Goal: Information Seeking & Learning: Learn about a topic

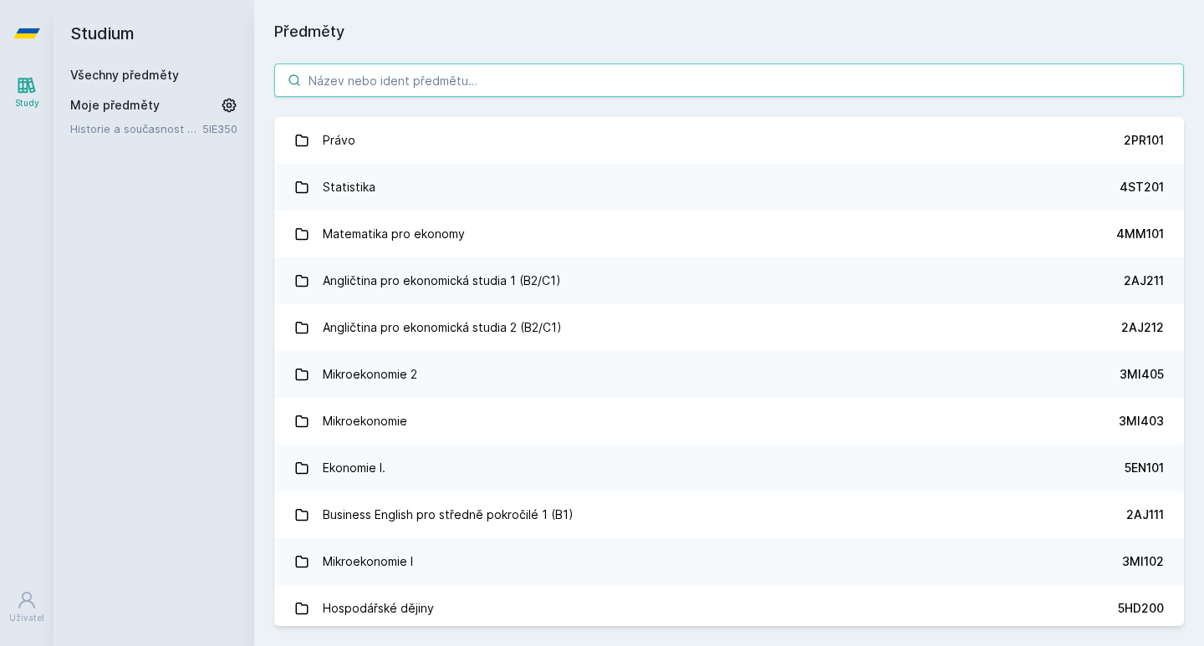
click at [353, 67] on input "search" at bounding box center [729, 80] width 910 height 33
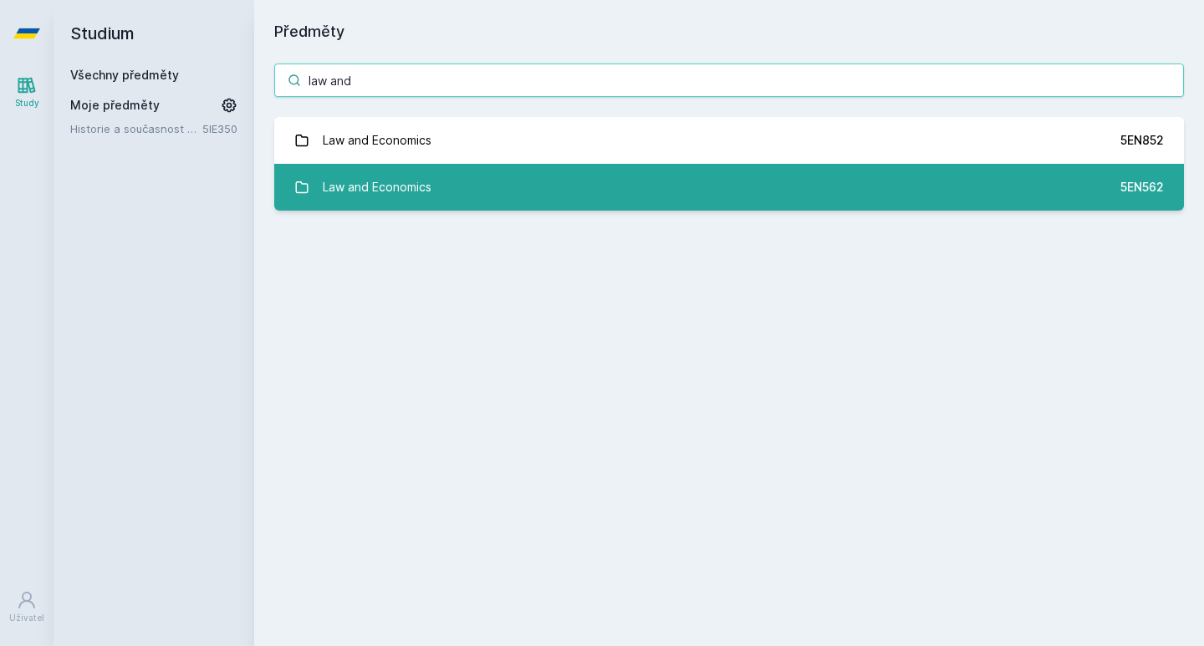
type input "law and"
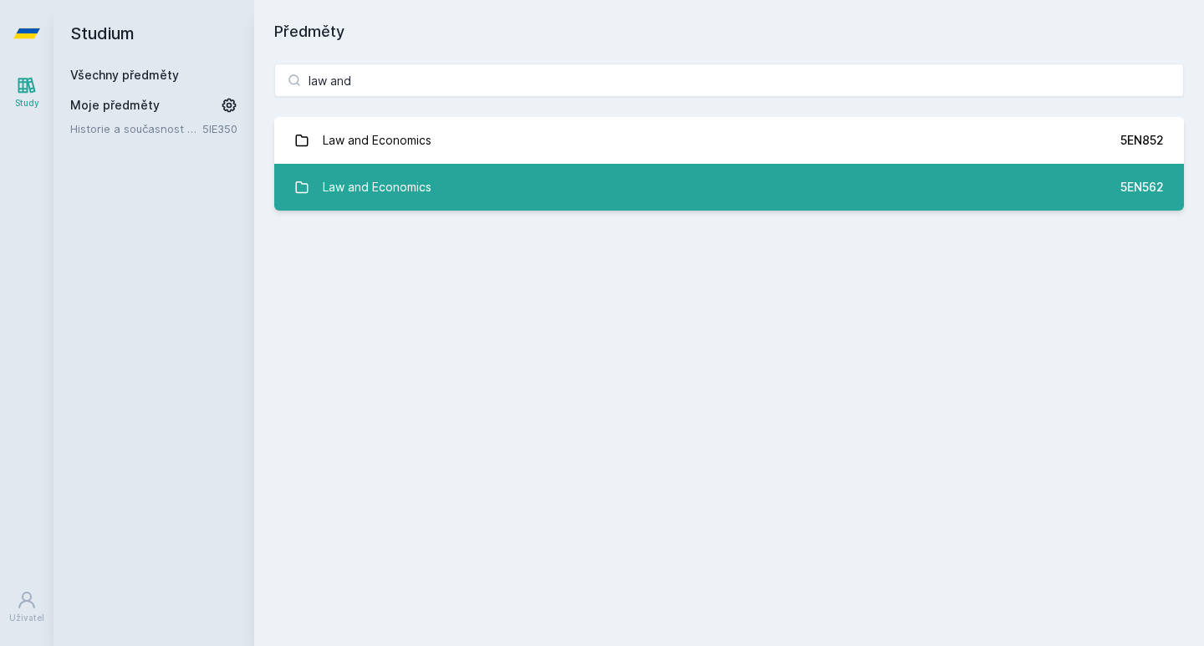
click at [586, 173] on link "Law and Economics 5EN562" at bounding box center [729, 187] width 910 height 47
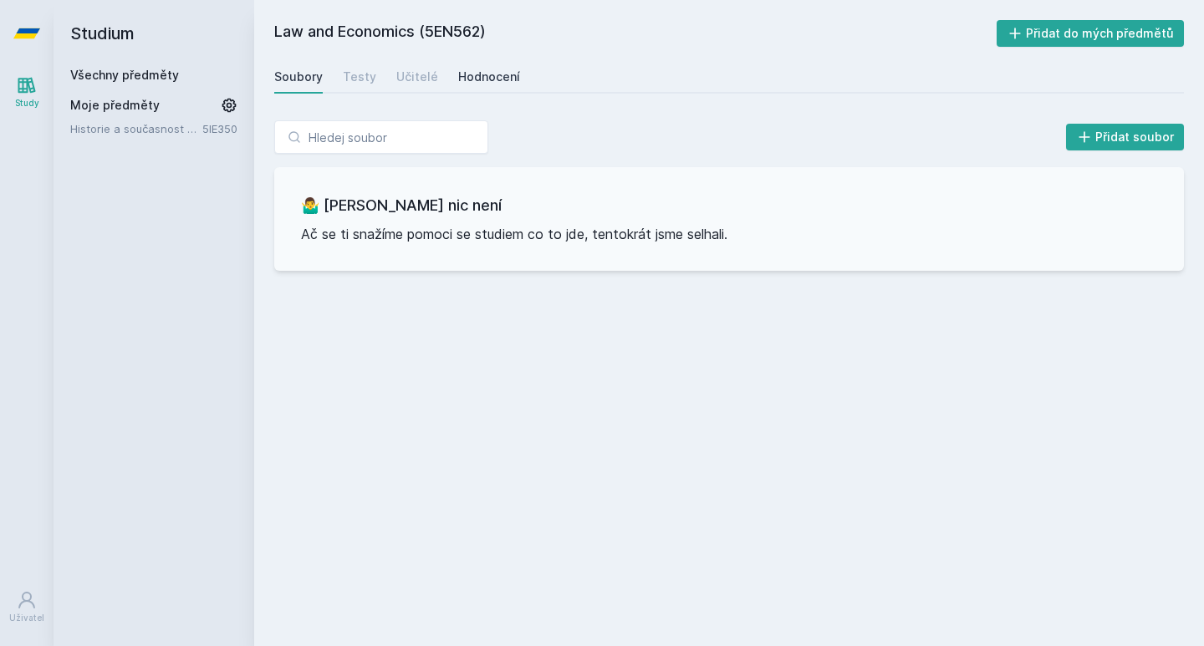
click at [473, 86] on link "Hodnocení" at bounding box center [489, 76] width 62 height 33
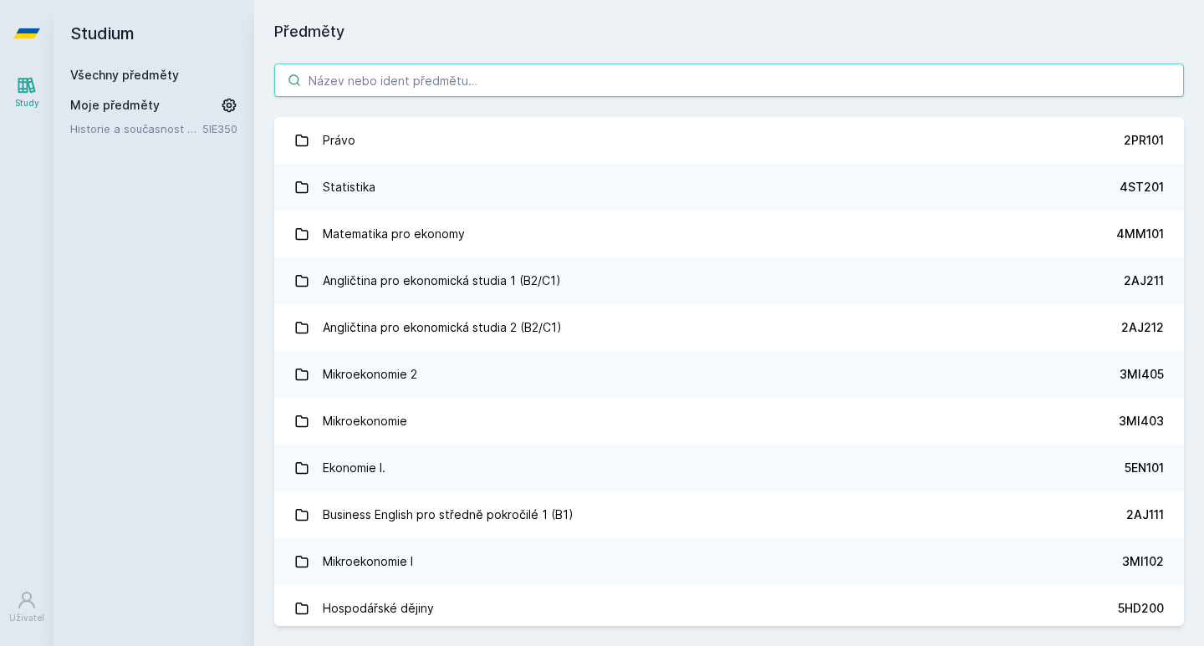
click at [382, 80] on input "search" at bounding box center [729, 80] width 910 height 33
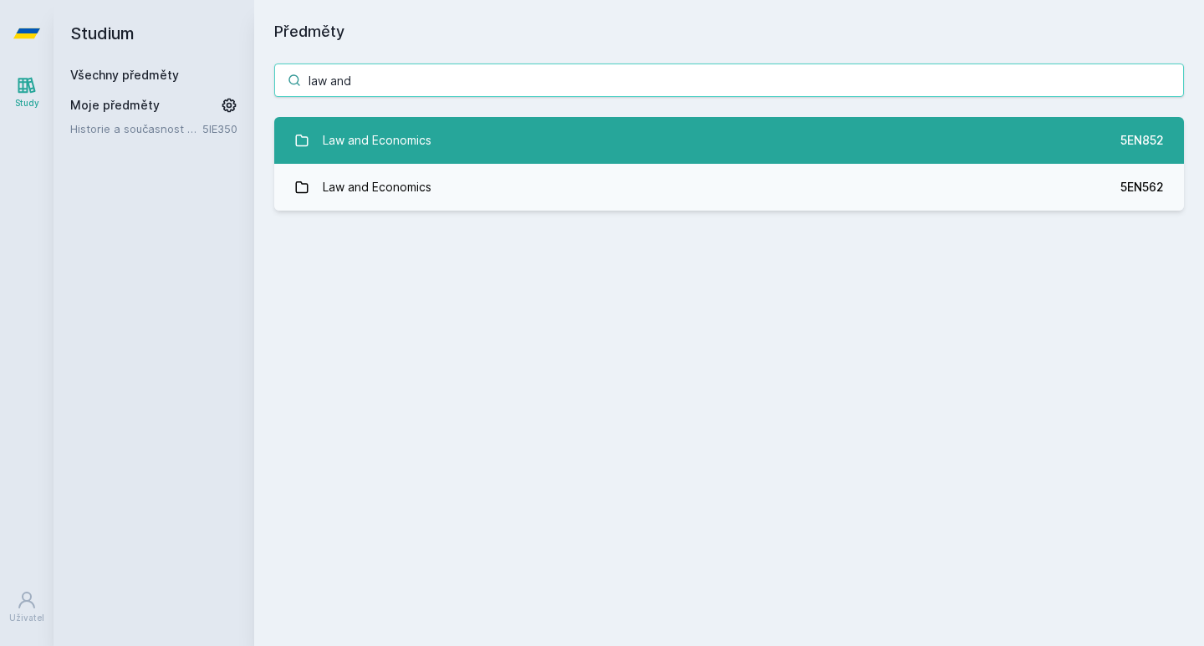
type input "law and"
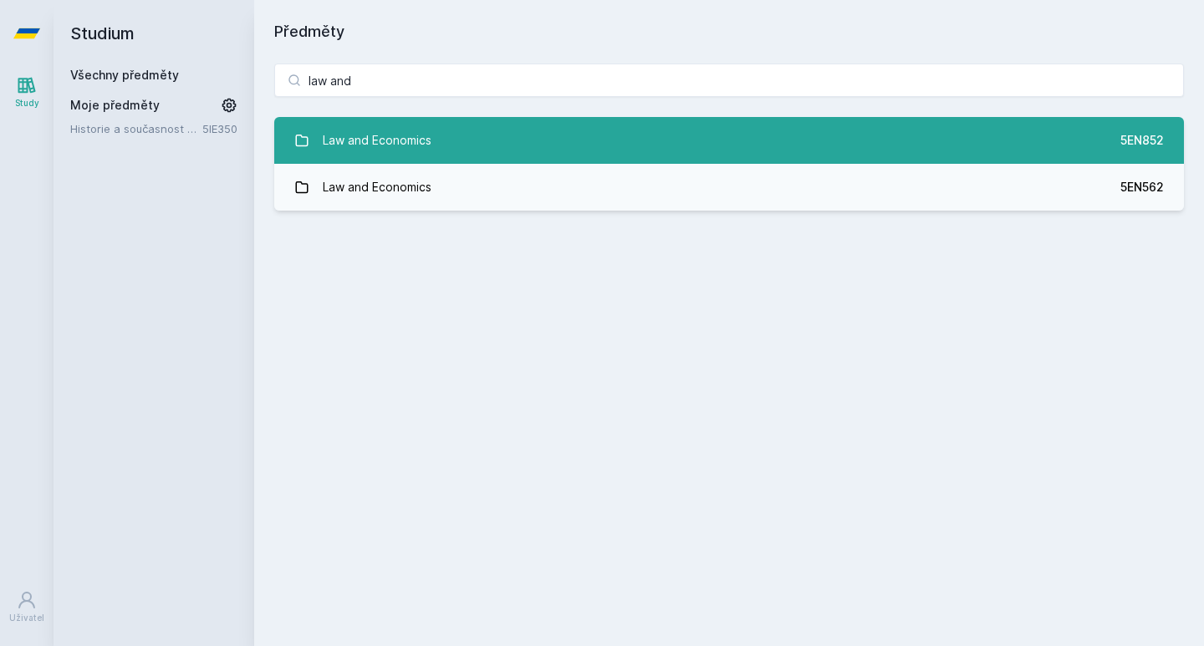
click at [487, 137] on link "Law and Economics 5EN852" at bounding box center [729, 140] width 910 height 47
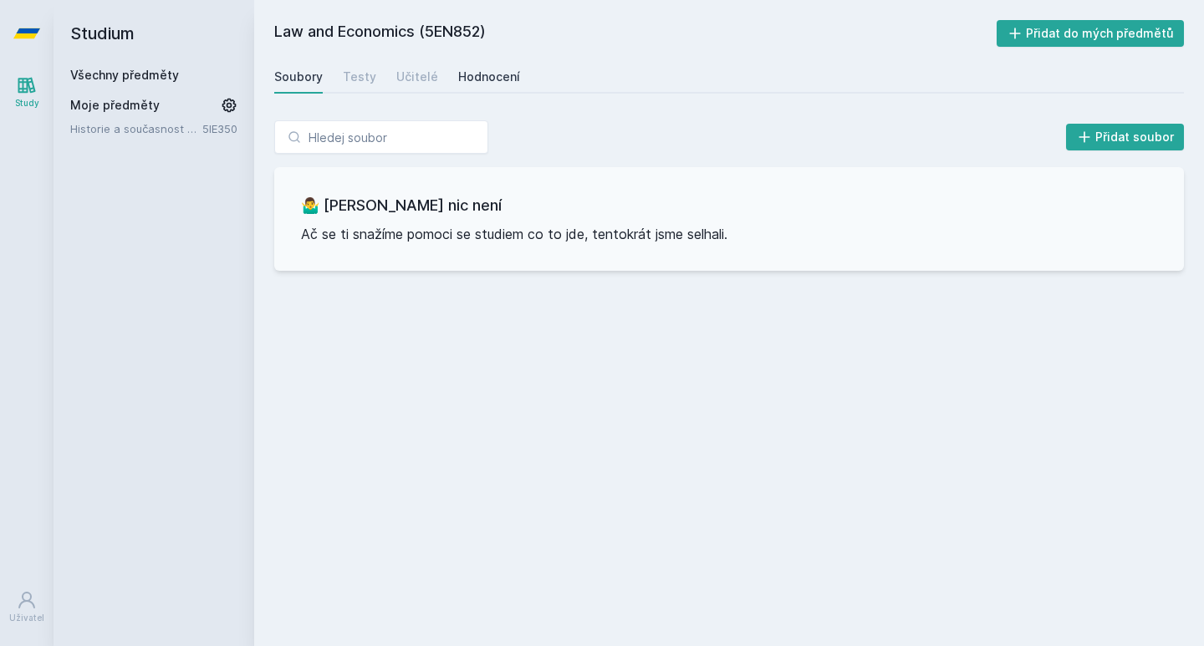
click at [480, 74] on div "Hodnocení" at bounding box center [489, 77] width 62 height 17
click at [100, 64] on h2 "Studium" at bounding box center [153, 33] width 167 height 67
click at [94, 74] on link "Všechny předměty" at bounding box center [124, 75] width 109 height 14
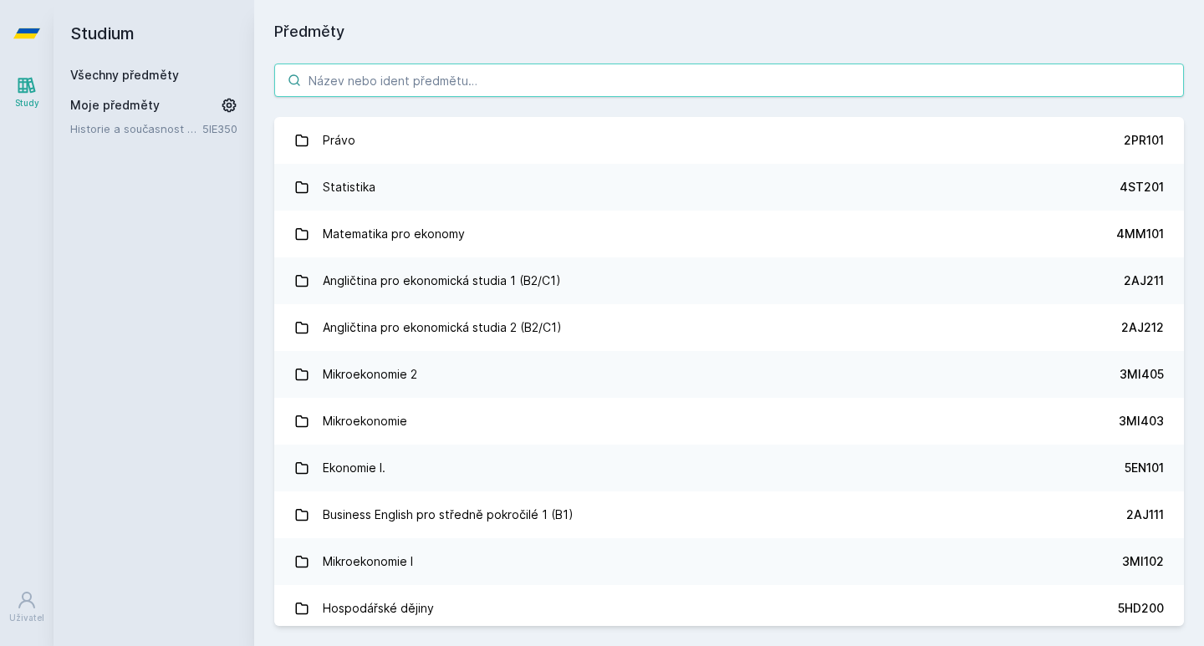
click at [345, 77] on input "search" at bounding box center [729, 80] width 910 height 33
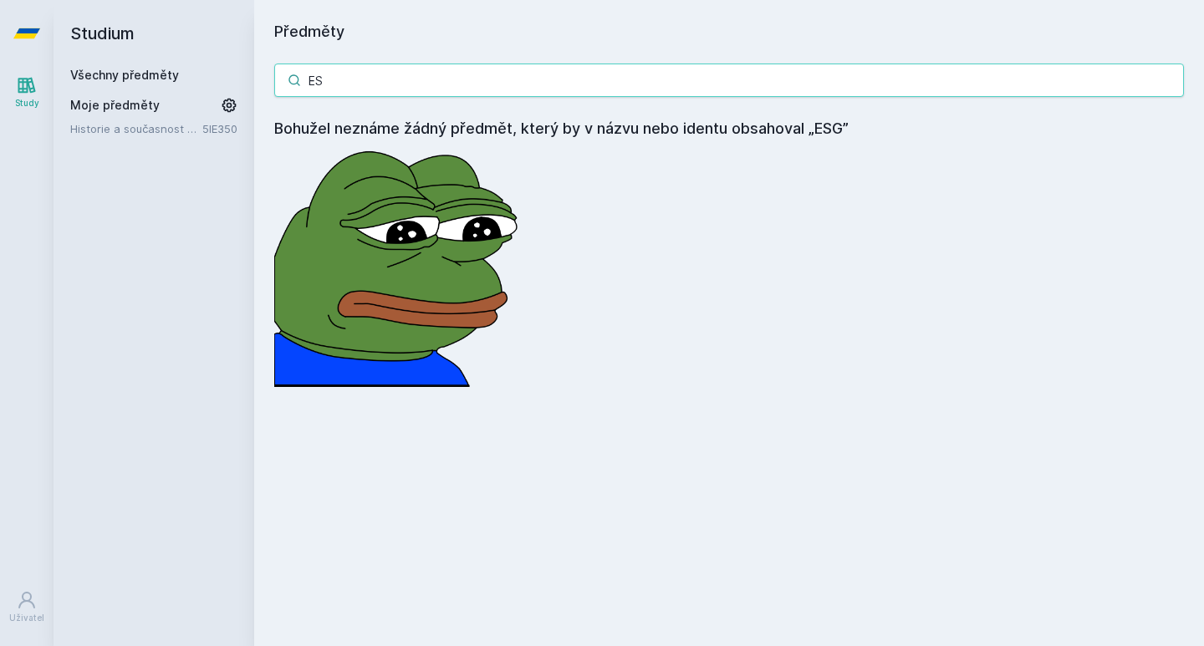
type input "E"
type input "e"
type input "p"
